Goal: Task Accomplishment & Management: Use online tool/utility

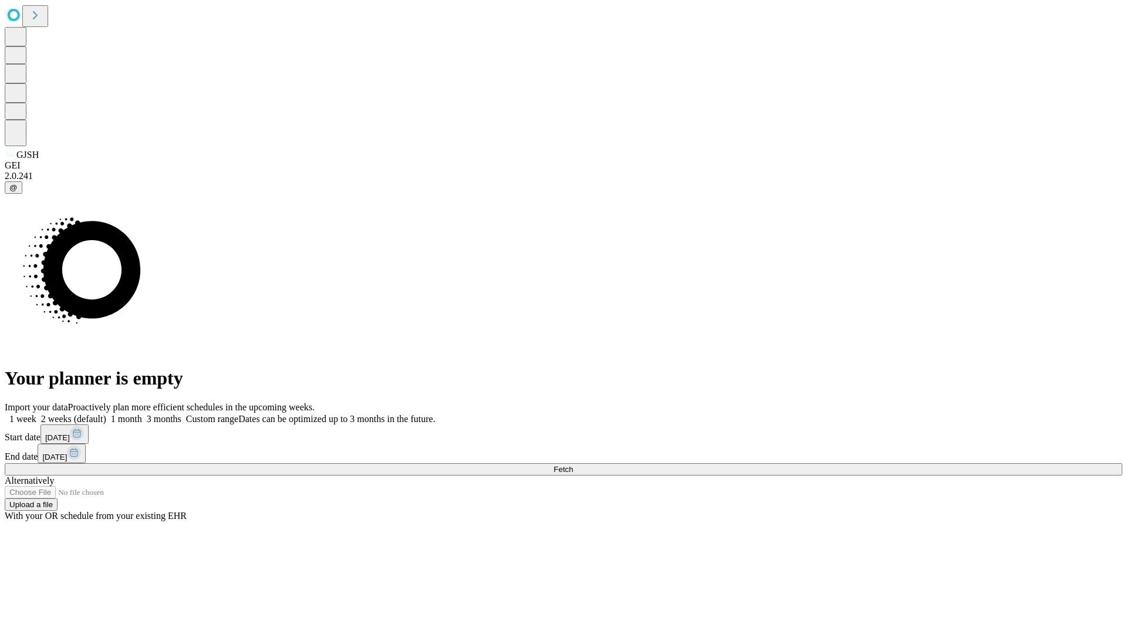
click at [573, 465] on span "Fetch" at bounding box center [563, 469] width 19 height 9
